Goal: Find specific page/section: Find specific page/section

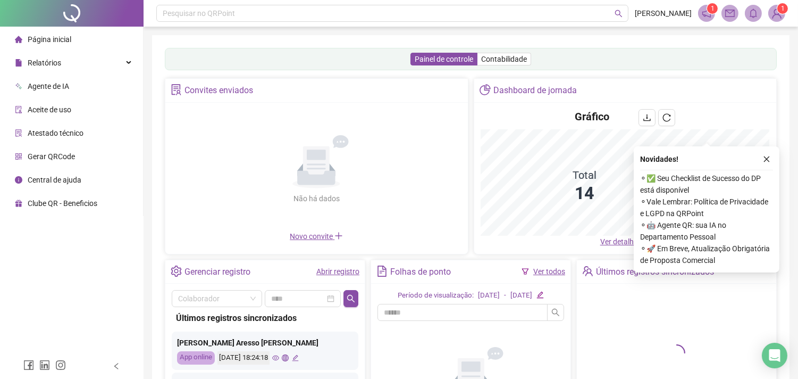
scroll to position [118, 0]
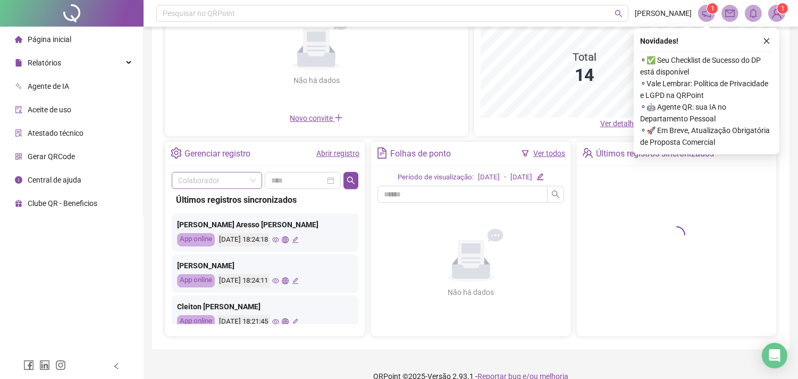
click at [250, 183] on span at bounding box center [217, 180] width 78 height 16
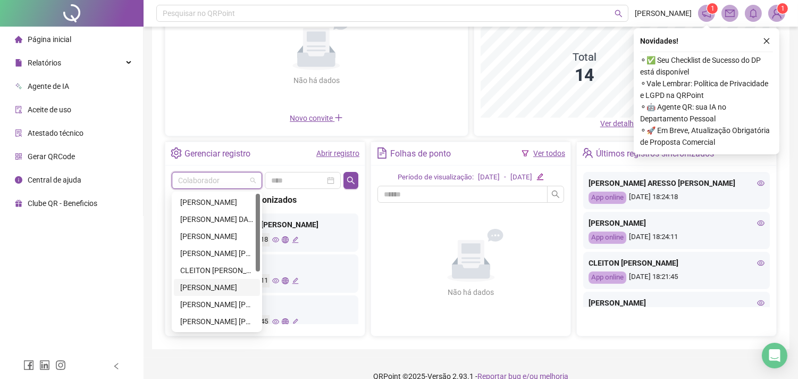
drag, startPoint x: 232, startPoint y: 272, endPoint x: 341, endPoint y: 197, distance: 132.6
click at [232, 272] on div "CLEITON [PERSON_NAME]" at bounding box center [216, 270] width 73 height 12
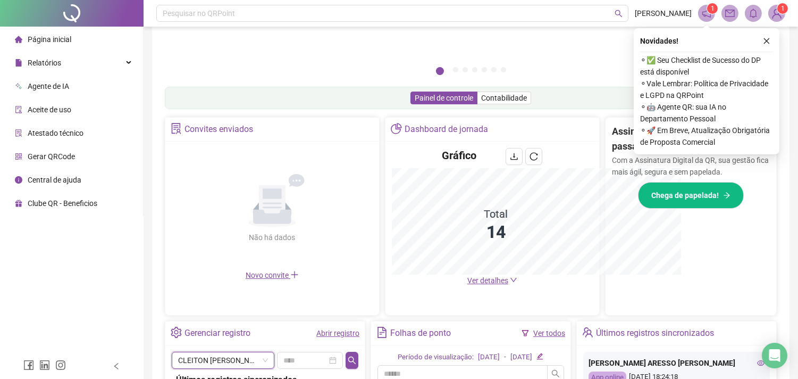
scroll to position [274, 0]
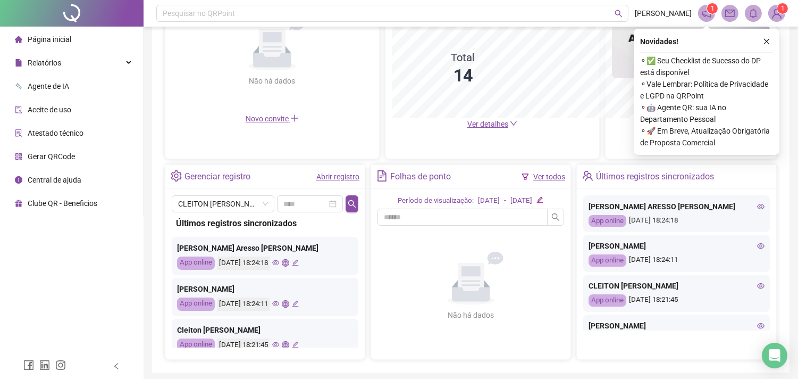
click at [355, 174] on link "Abrir registro" at bounding box center [337, 176] width 43 height 9
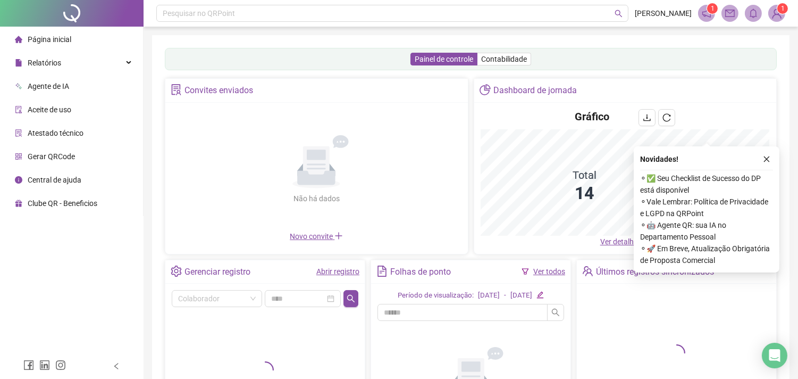
scroll to position [129, 0]
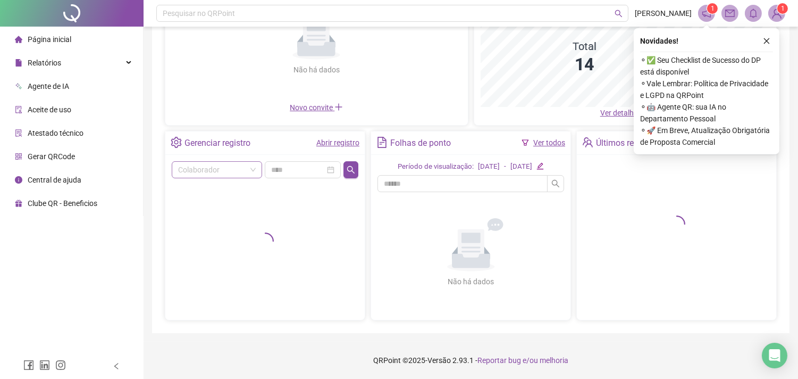
click at [254, 173] on span at bounding box center [217, 170] width 78 height 16
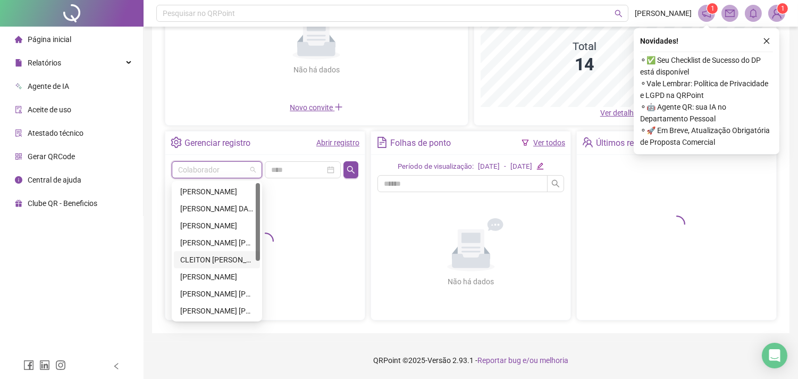
click at [219, 262] on div "CLEITON [PERSON_NAME]" at bounding box center [216, 260] width 73 height 12
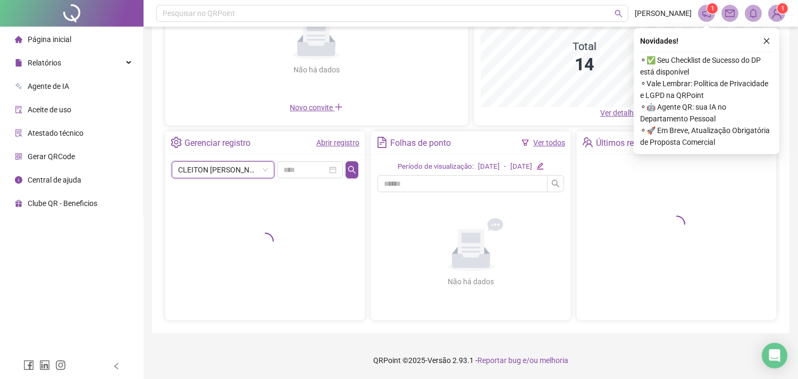
click at [348, 164] on button "button" at bounding box center [352, 169] width 13 height 17
click at [348, 147] on link "Abrir registro" at bounding box center [337, 142] width 43 height 9
